Goal: Task Accomplishment & Management: Complete application form

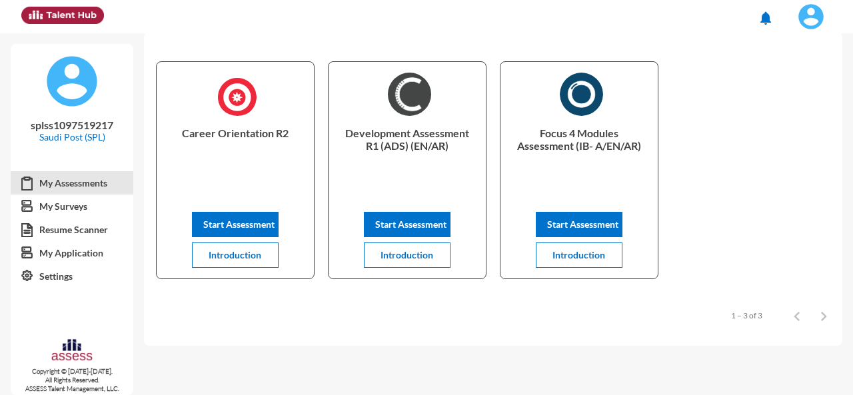
scroll to position [45, 0]
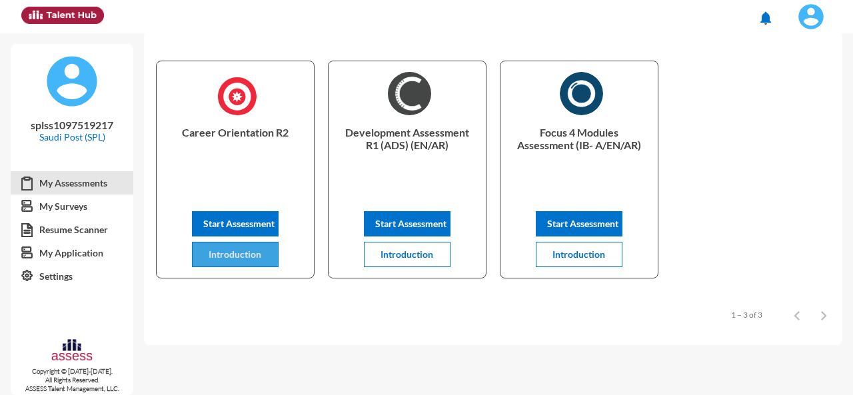
click at [217, 251] on span "Introduction" at bounding box center [235, 254] width 53 height 11
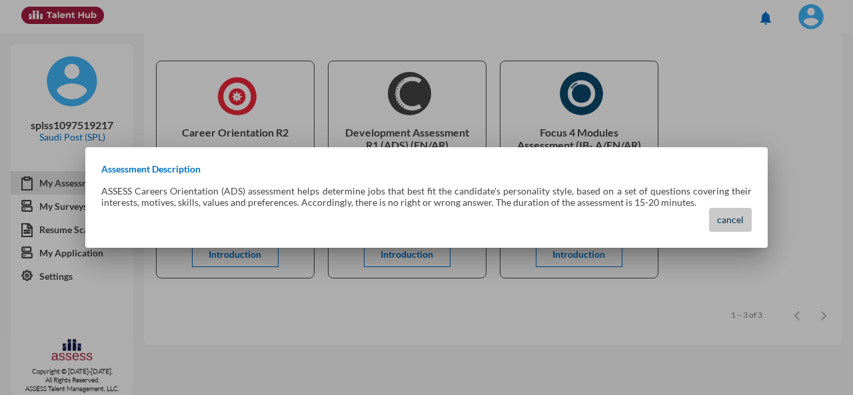
click at [738, 221] on span "cancel" at bounding box center [730, 219] width 27 height 11
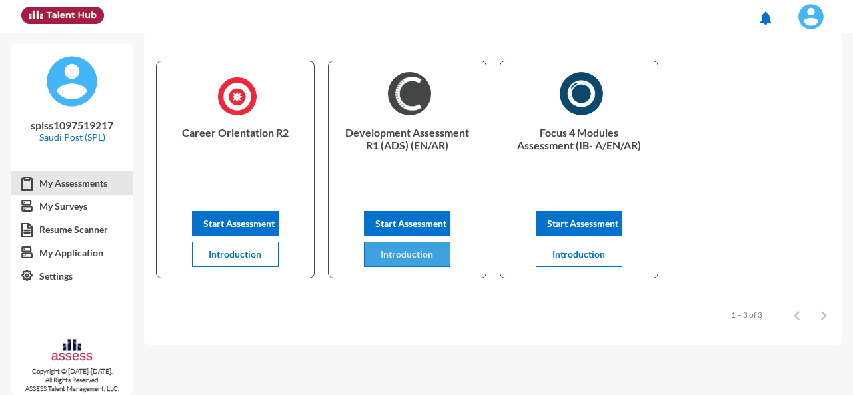
click at [429, 257] on span "Introduction" at bounding box center [406, 254] width 53 height 11
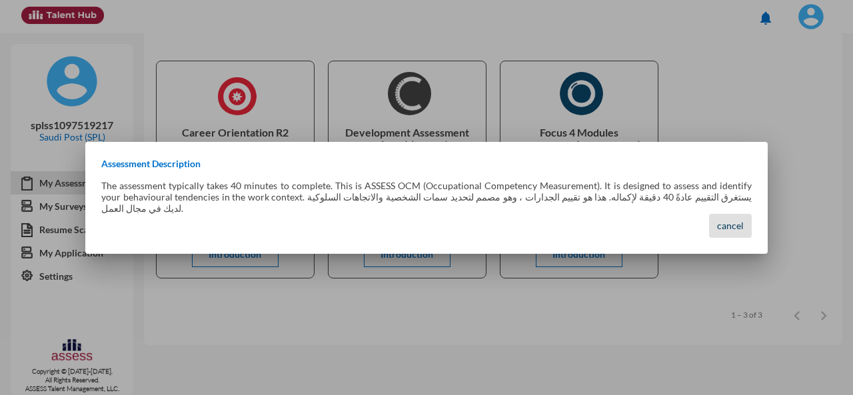
click at [740, 222] on span "cancel" at bounding box center [730, 225] width 27 height 11
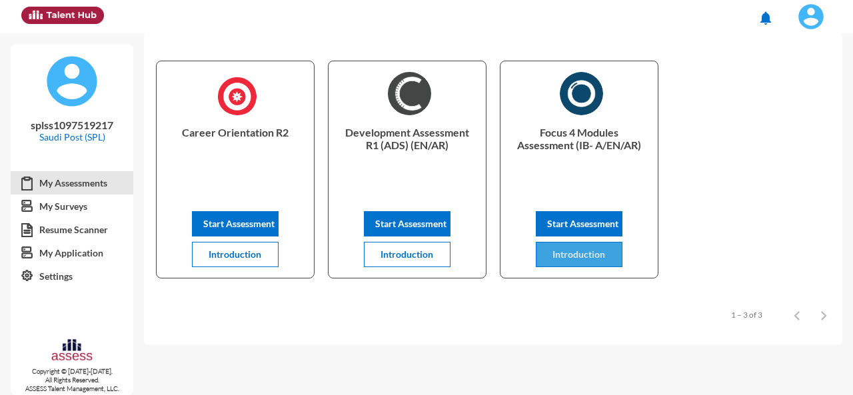
click at [582, 246] on button "Introduction" at bounding box center [579, 254] width 87 height 25
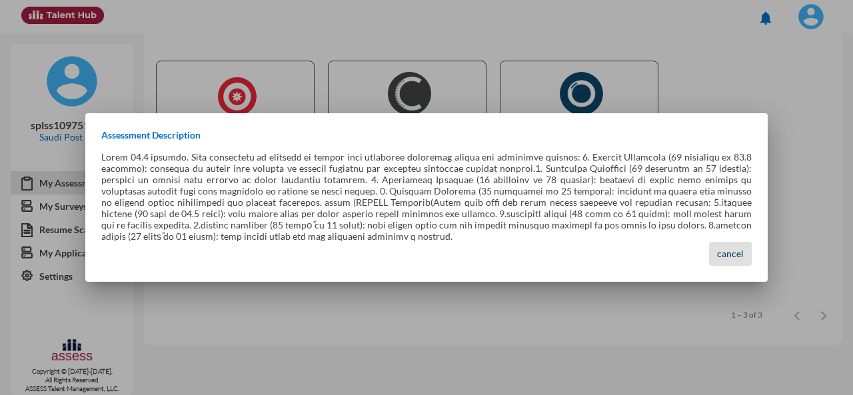
click at [734, 259] on button "cancel" at bounding box center [730, 254] width 43 height 24
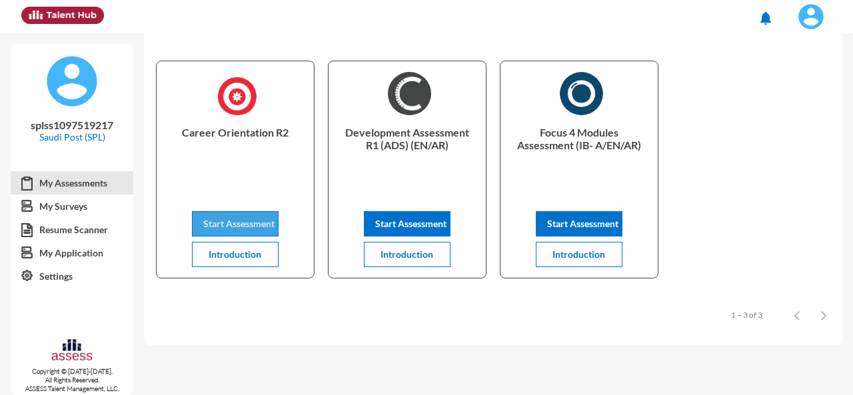
click at [248, 219] on span "Start Assessment" at bounding box center [238, 223] width 71 height 11
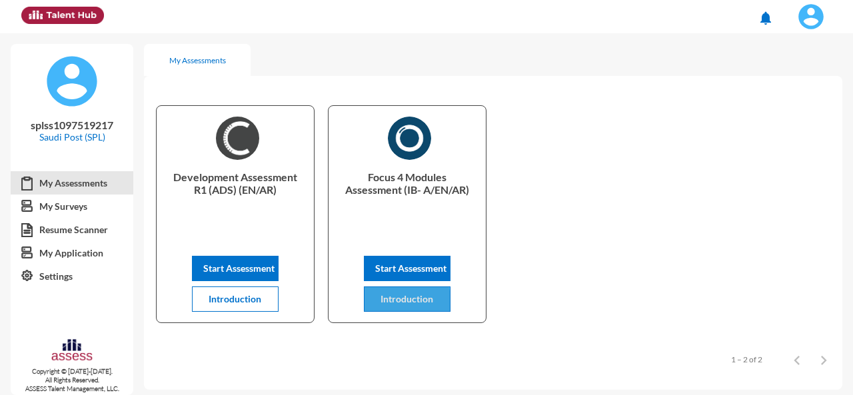
click at [398, 303] on span "Introduction" at bounding box center [406, 298] width 53 height 11
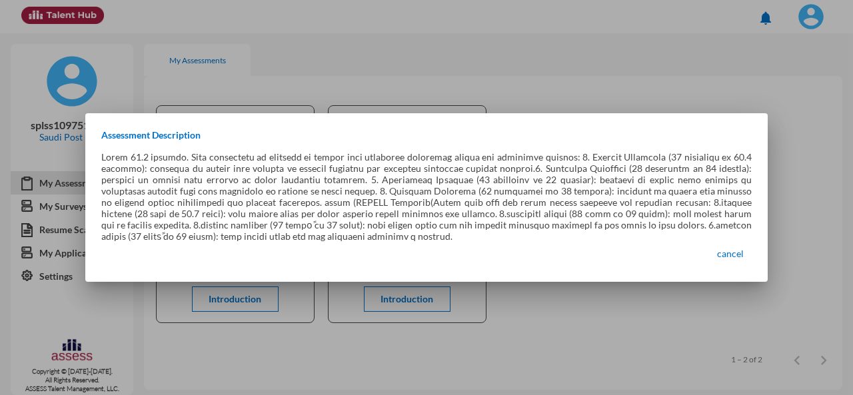
drag, startPoint x: 107, startPoint y: 157, endPoint x: 223, endPoint y: 160, distance: 116.0
click at [223, 160] on p at bounding box center [426, 196] width 650 height 91
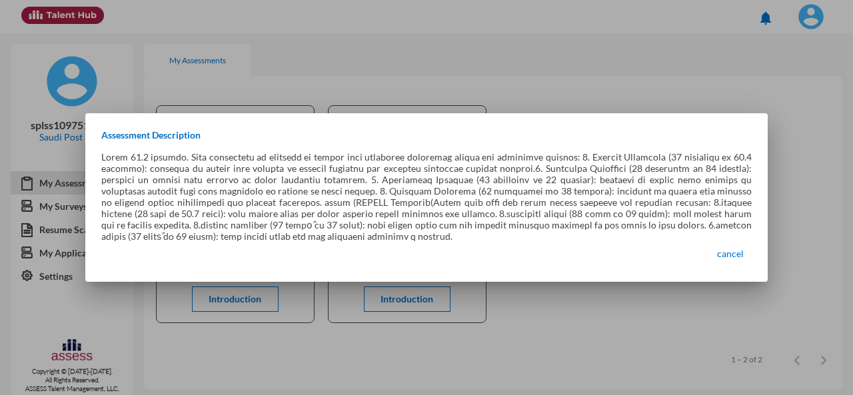
click at [217, 174] on p at bounding box center [426, 196] width 650 height 91
click at [591, 298] on div at bounding box center [426, 197] width 853 height 395
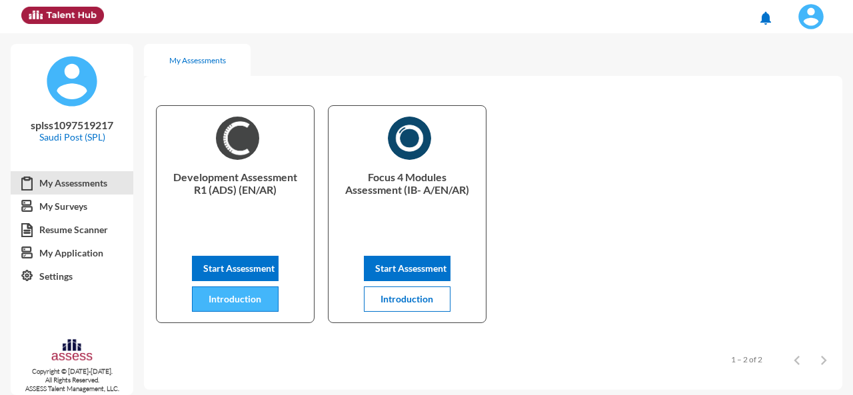
click at [242, 297] on span "Introduction" at bounding box center [235, 298] width 53 height 11
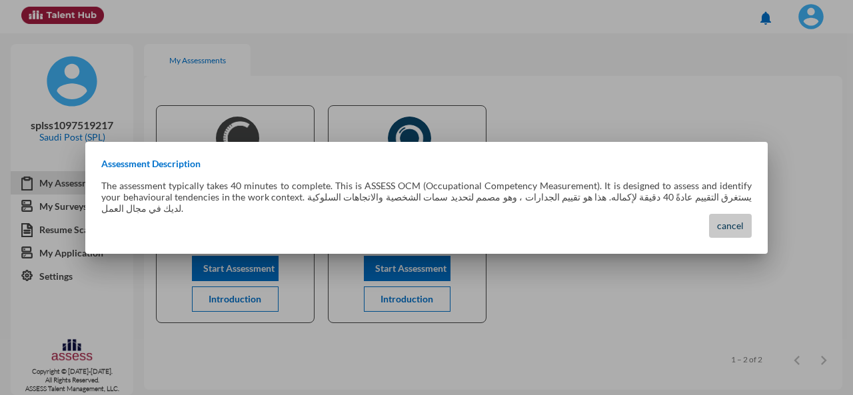
click at [728, 220] on span "cancel" at bounding box center [730, 225] width 27 height 11
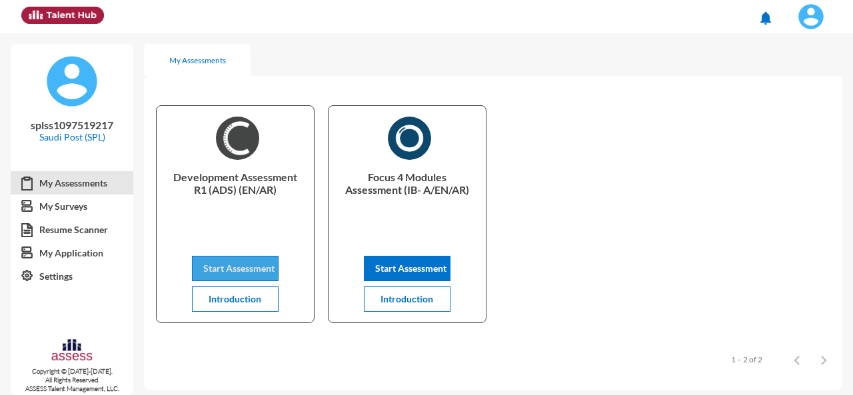
click at [223, 265] on span "Start Assessment" at bounding box center [238, 268] width 71 height 11
